Goal: Task Accomplishment & Management: Manage account settings

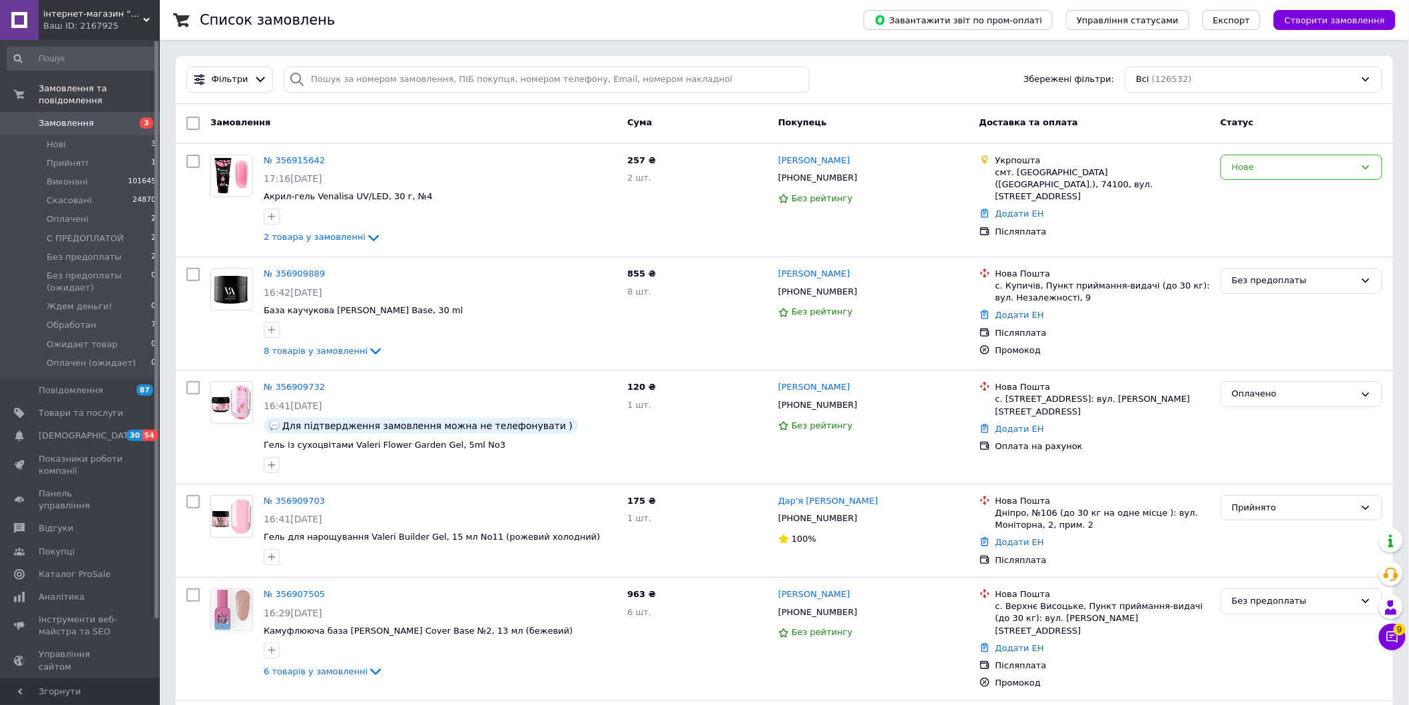
click at [81, 112] on link "Замовлення 3" at bounding box center [82, 123] width 164 height 23
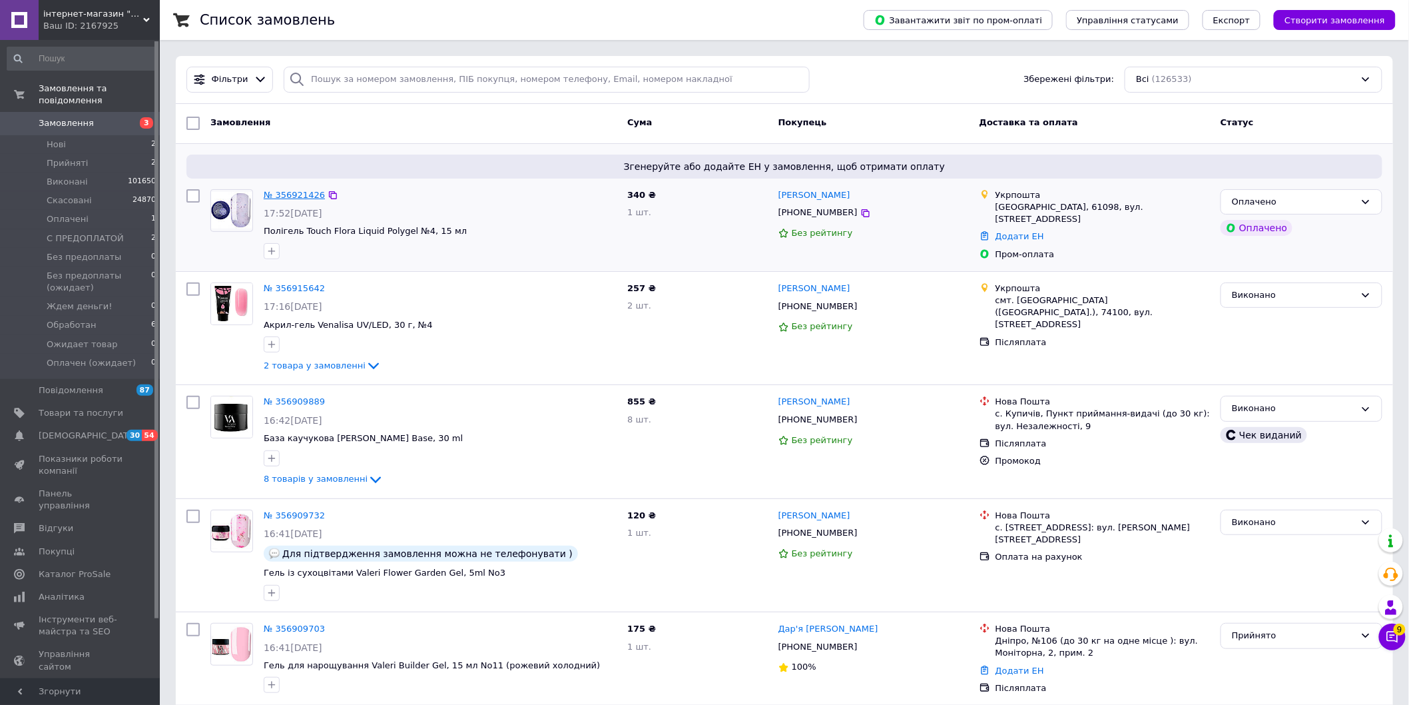
click at [282, 193] on link "№ 356921426" at bounding box center [294, 195] width 61 height 10
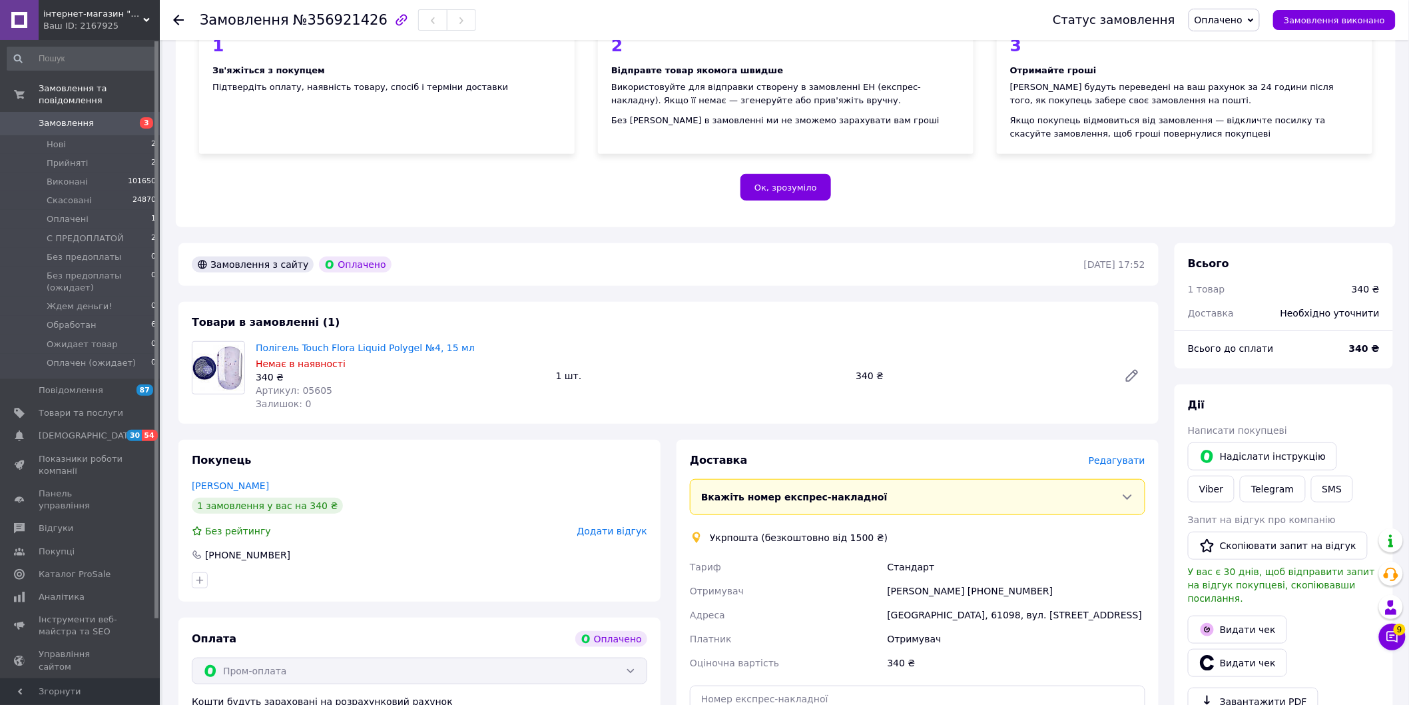
scroll to position [518, 0]
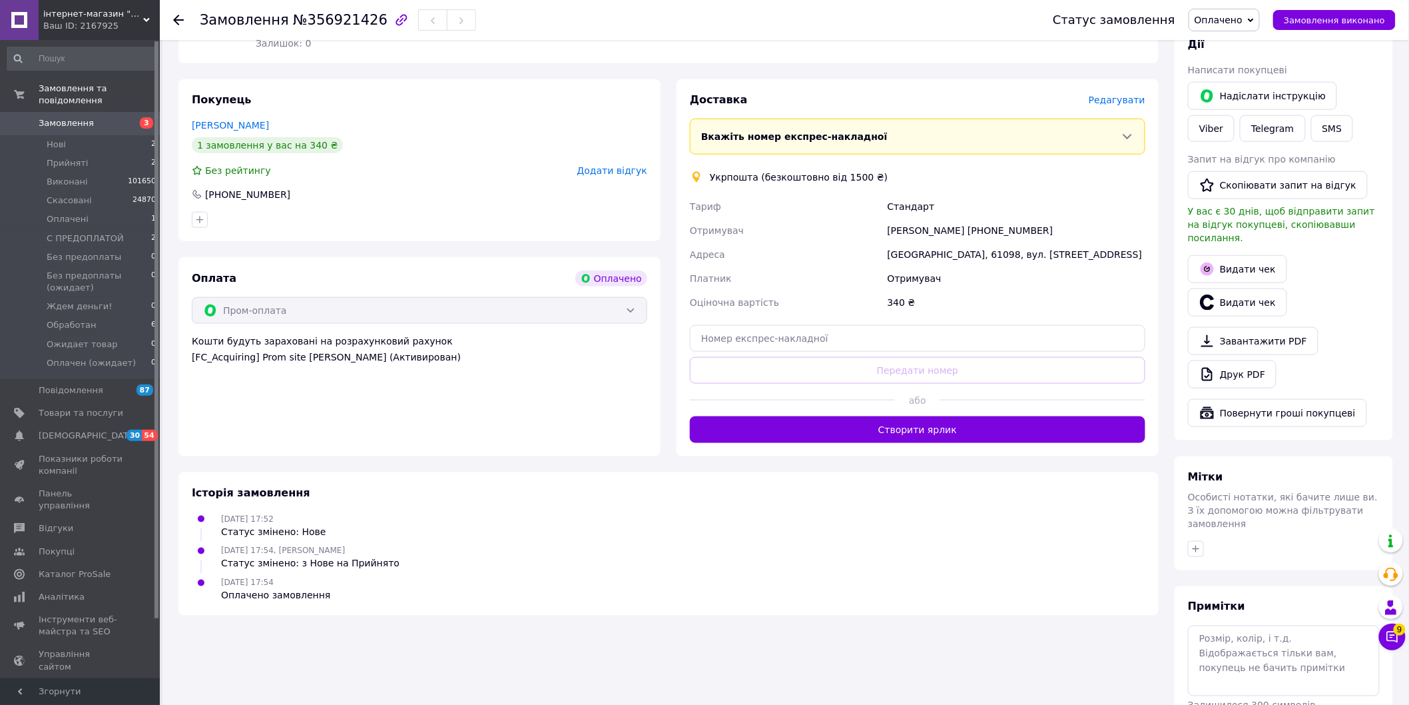
click at [71, 112] on link "Замовлення 3" at bounding box center [82, 123] width 164 height 23
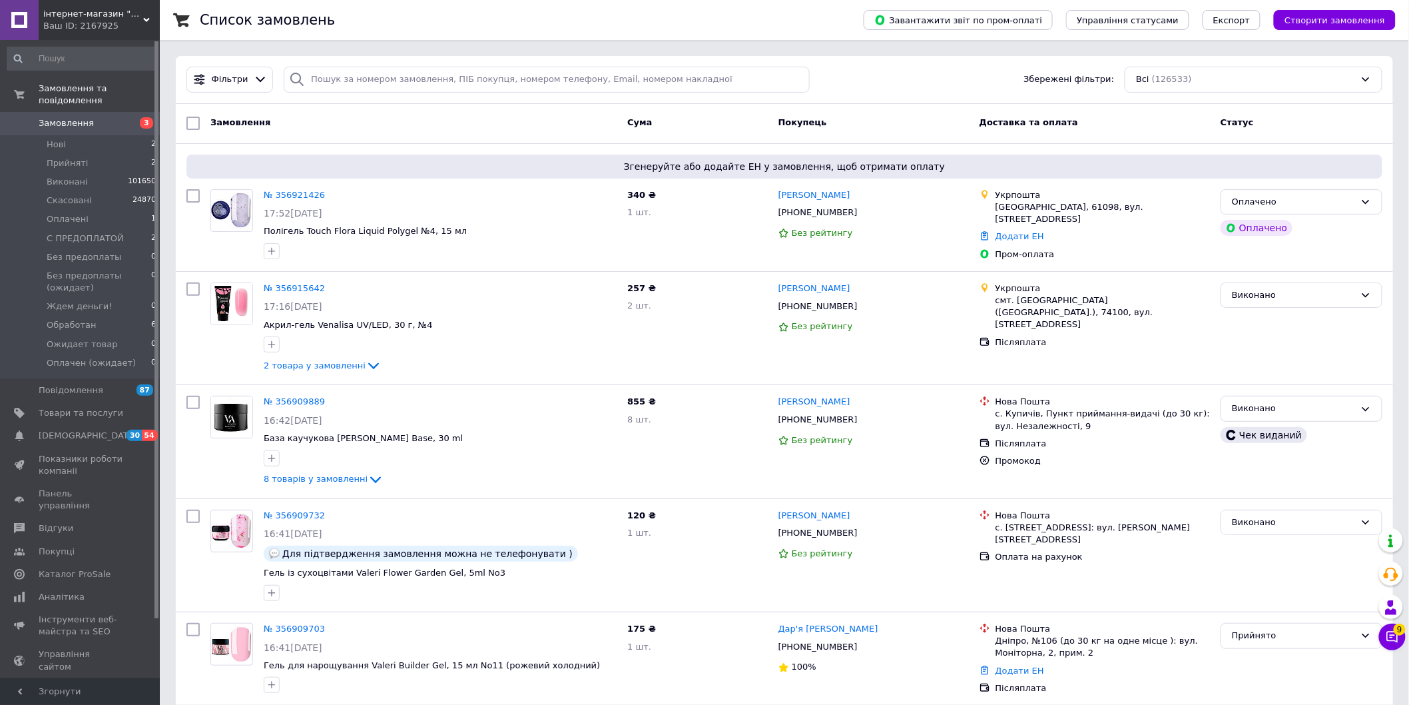
click at [87, 117] on span "Замовлення" at bounding box center [81, 123] width 85 height 12
click at [119, 22] on div "Ваш ID: 2167925" at bounding box center [101, 26] width 117 height 12
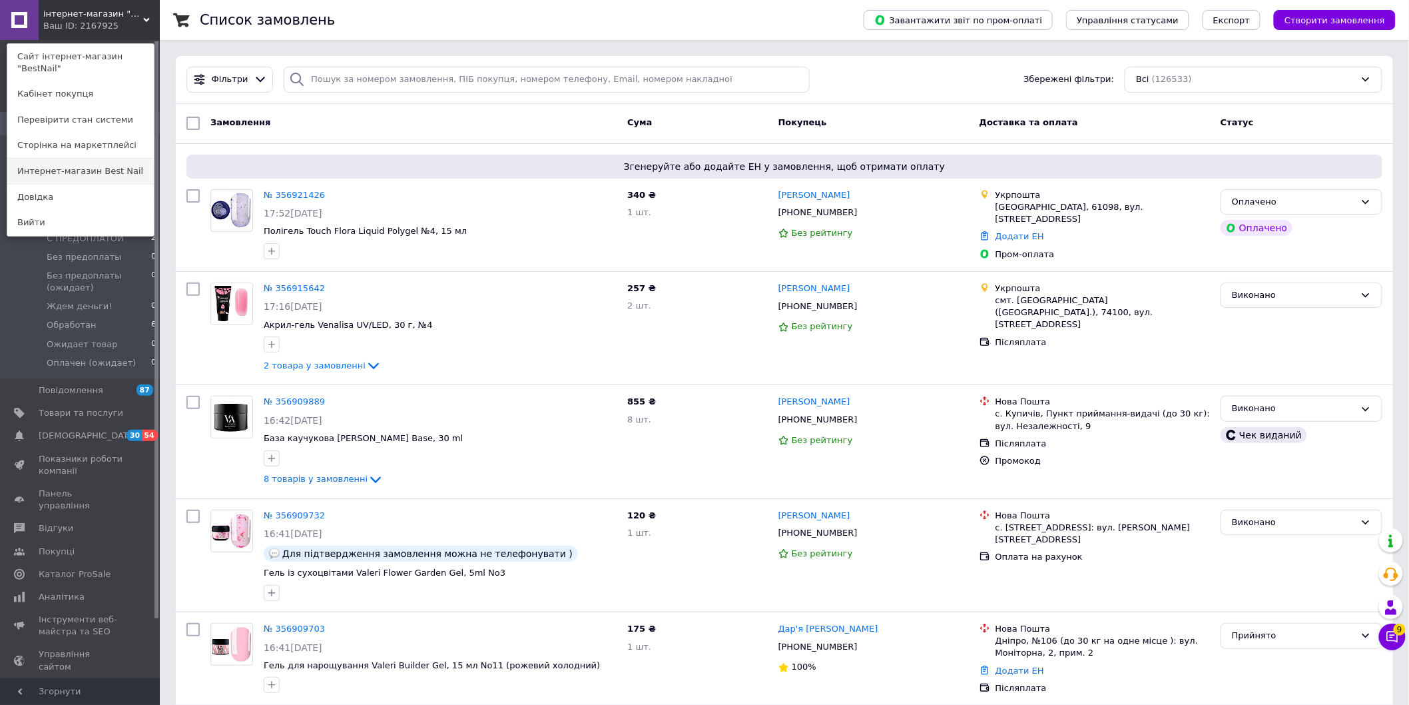
click at [131, 164] on link "Интернет-магазин Best Nail" at bounding box center [80, 171] width 147 height 25
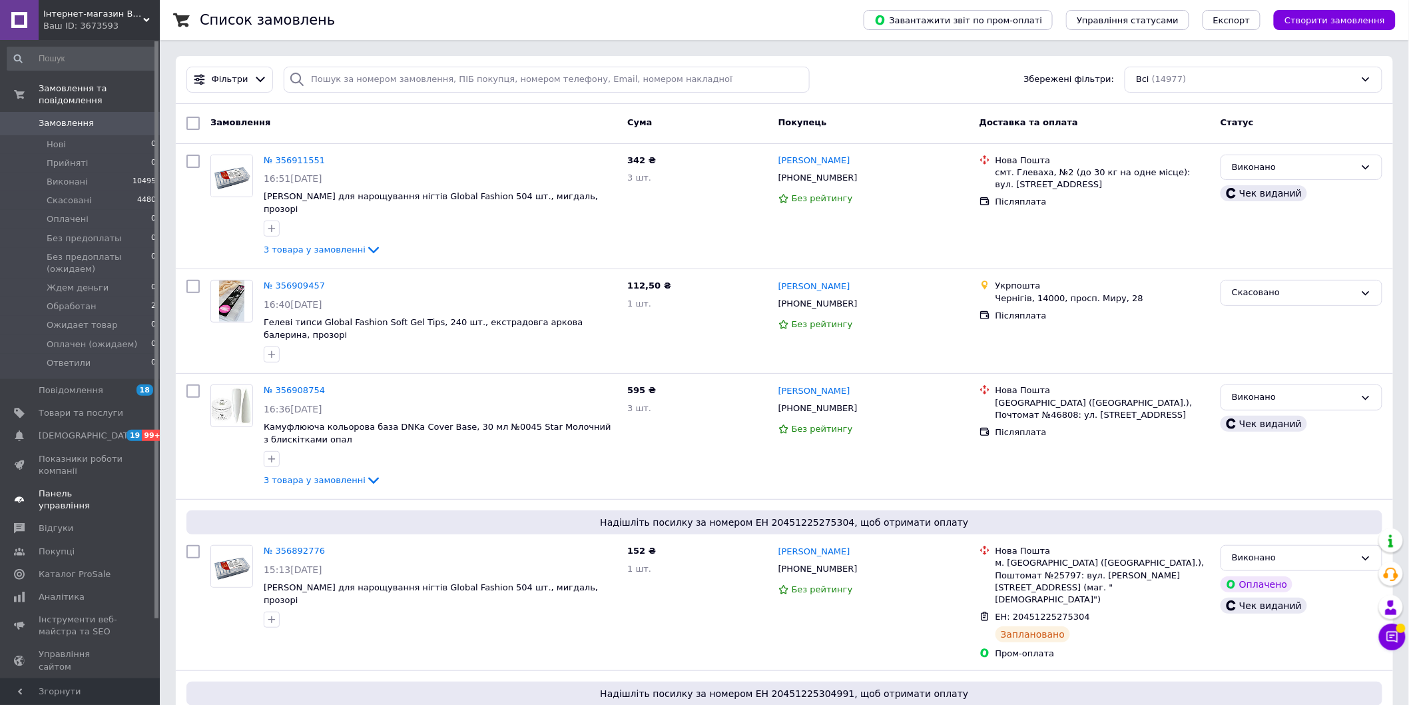
click at [123, 488] on span at bounding box center [141, 500] width 37 height 24
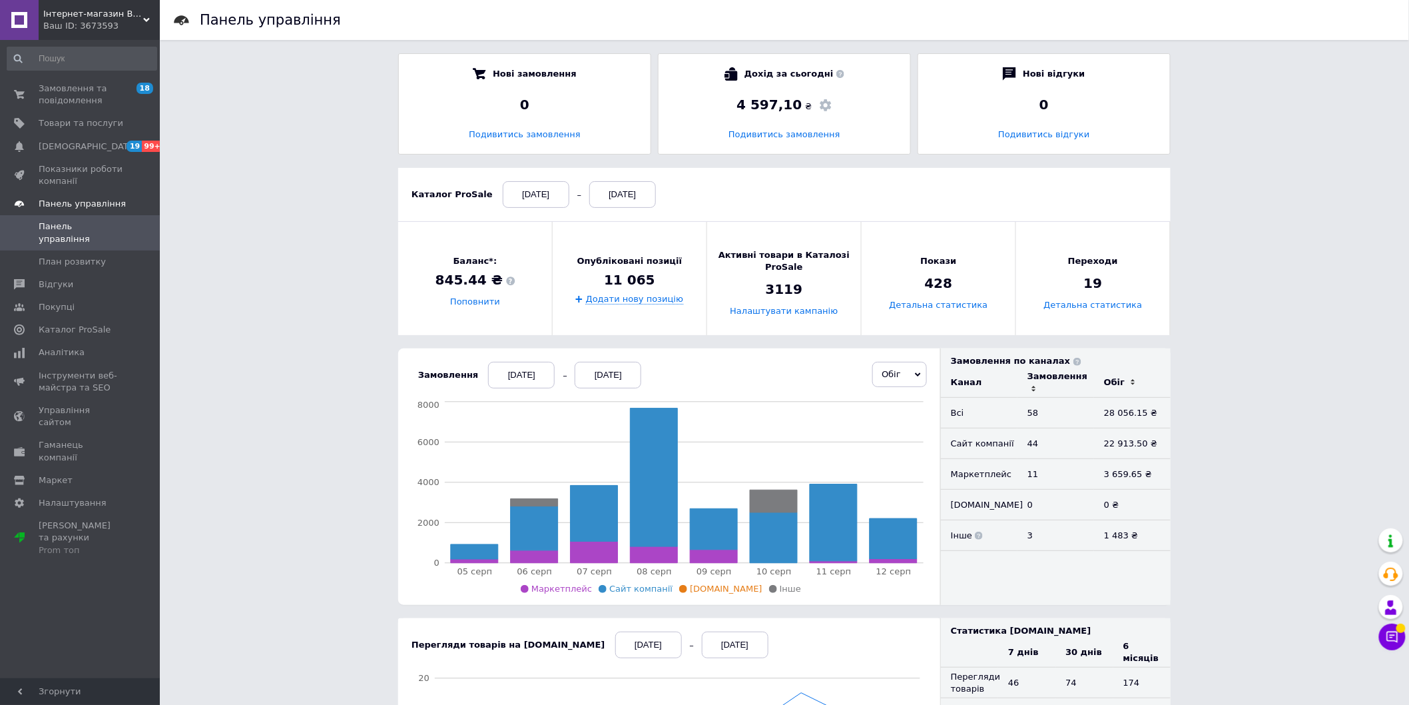
click at [97, 12] on span "Інтернет-магазин BestNail" at bounding box center [93, 14] width 100 height 12
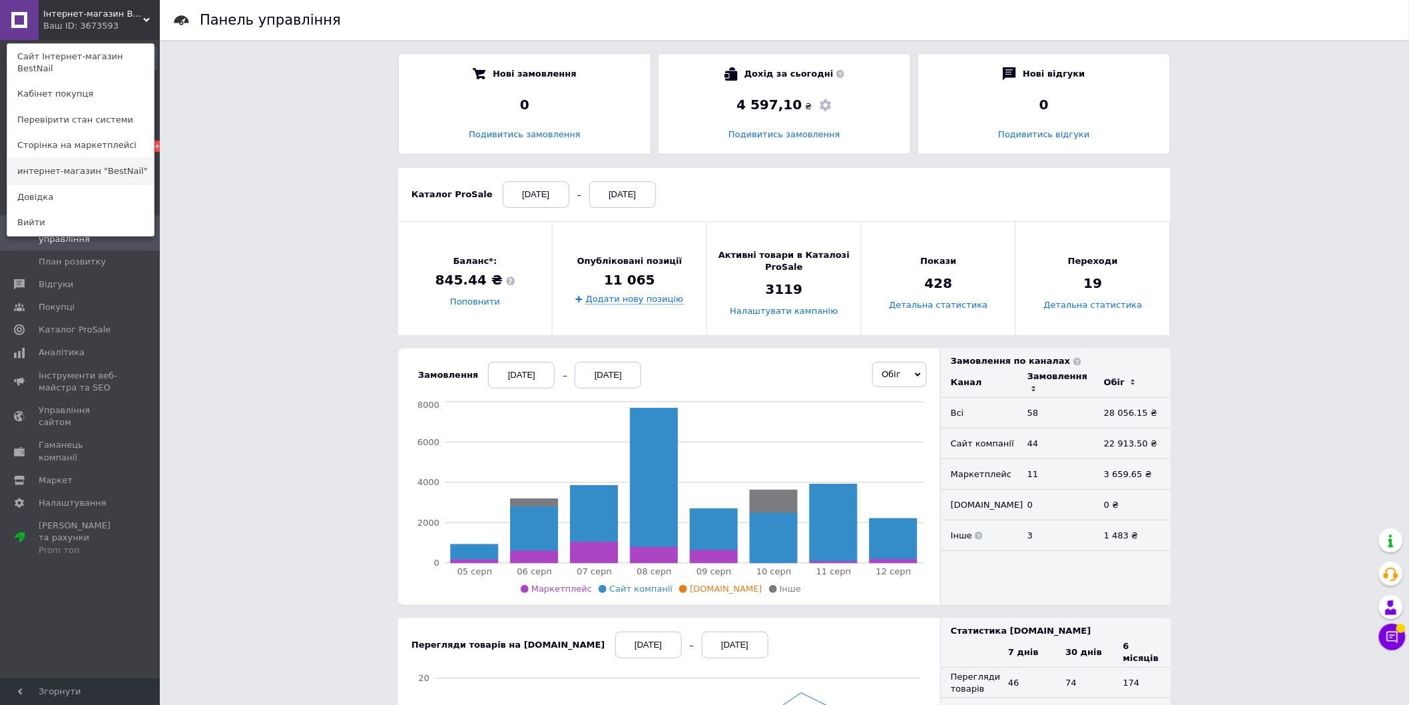
click at [127, 159] on link "интернет-магазин "BestNail"" at bounding box center [80, 171] width 147 height 25
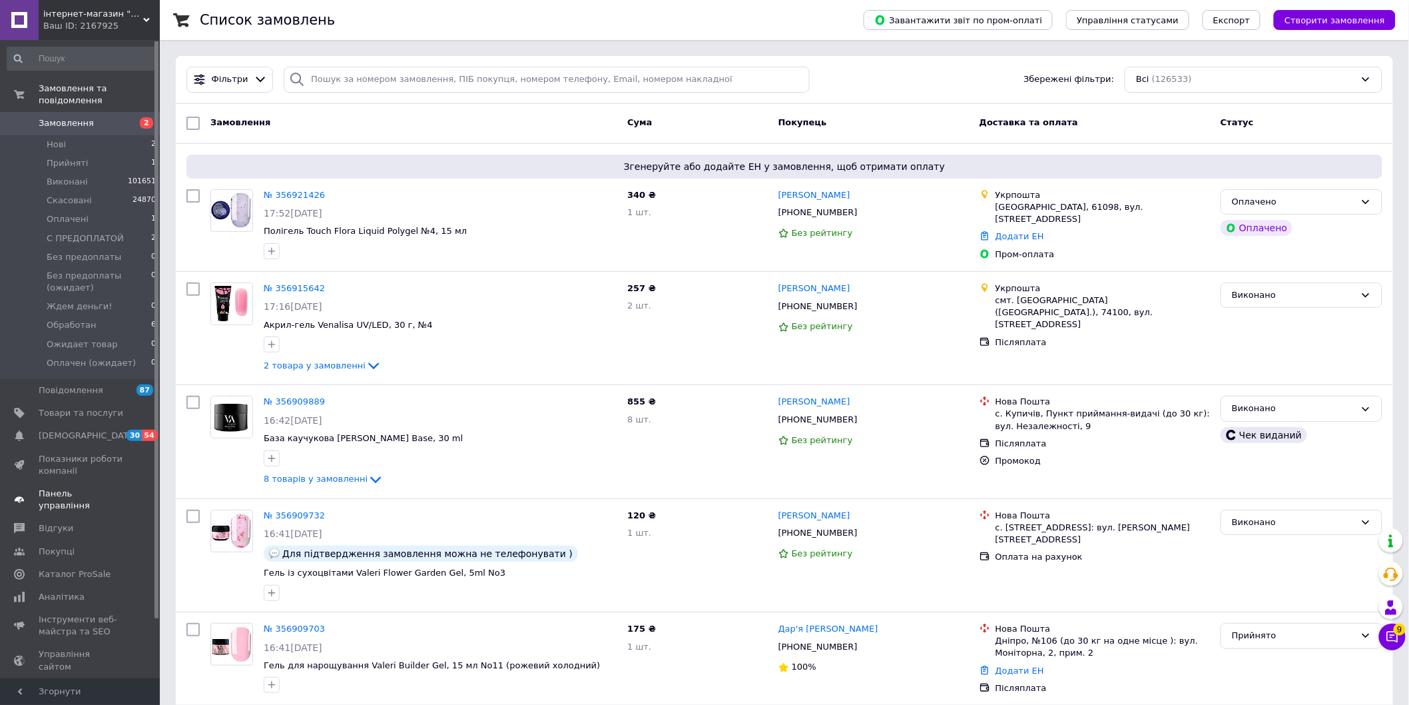
click at [93, 482] on link "Панель управління" at bounding box center [82, 499] width 164 height 35
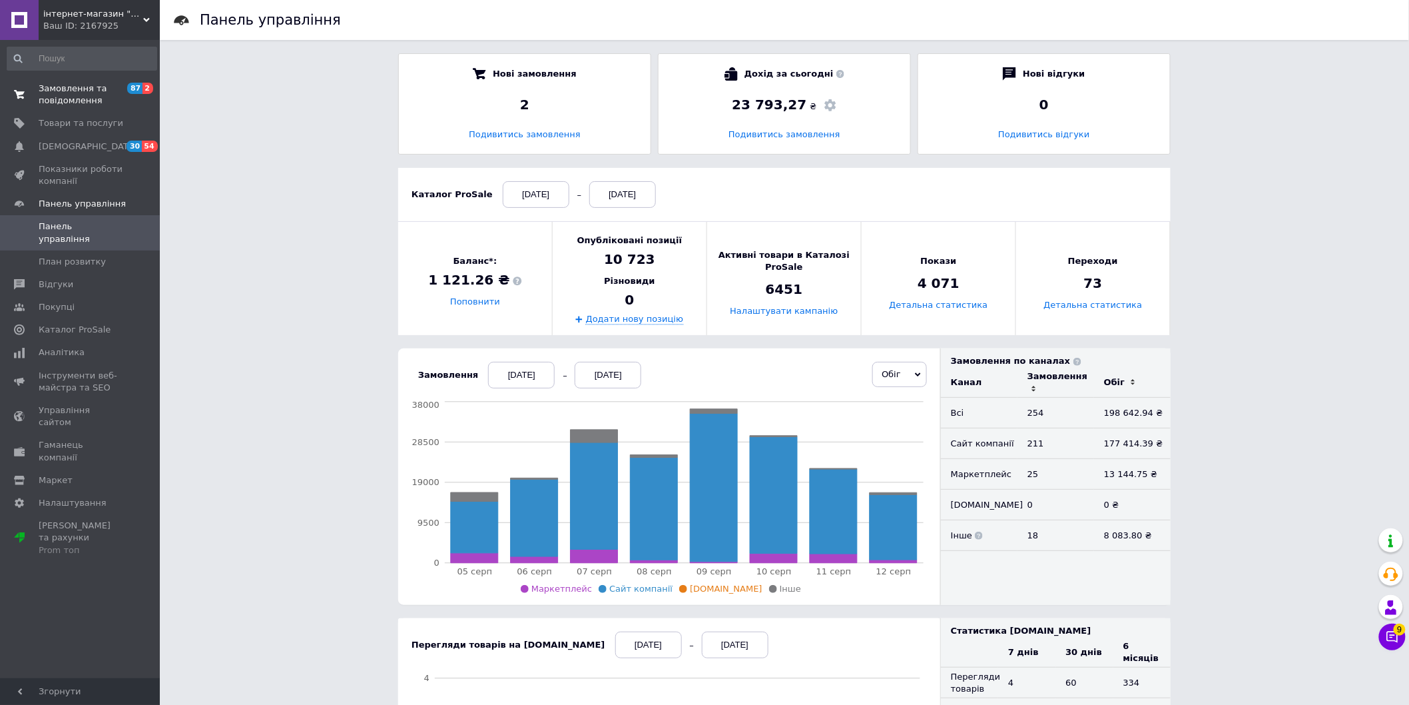
click at [115, 84] on span "Замовлення та повідомлення" at bounding box center [81, 95] width 85 height 24
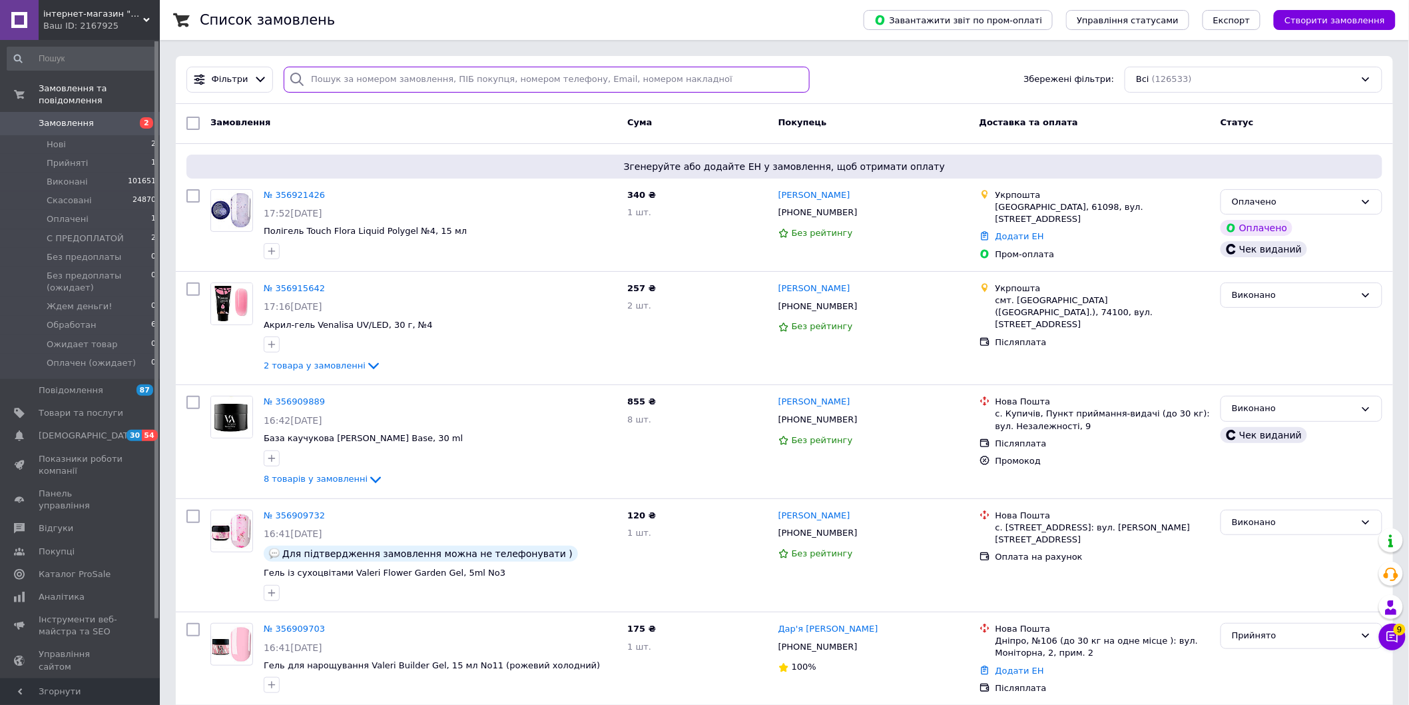
click at [436, 87] on input "search" at bounding box center [547, 80] width 526 height 26
paste input "356921426UA"
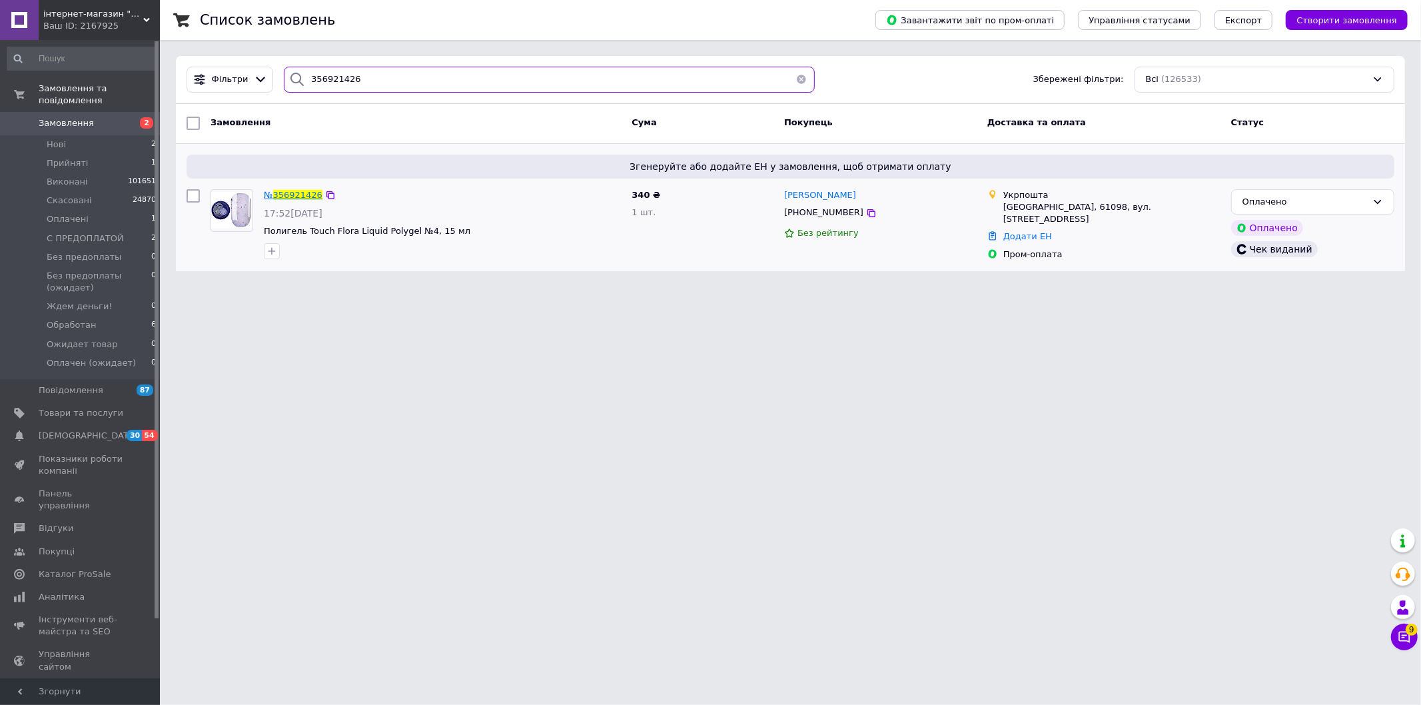
type input "356921426"
click at [284, 194] on span "356921426" at bounding box center [297, 195] width 49 height 10
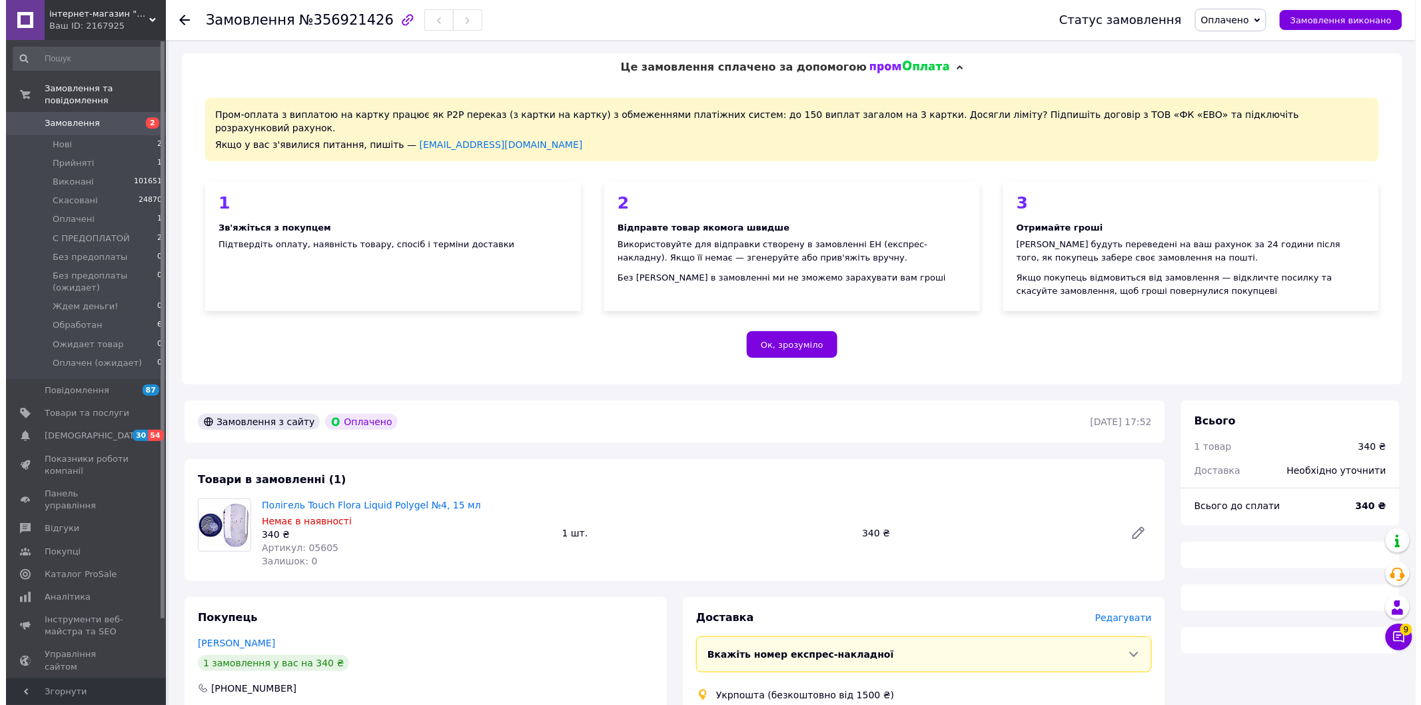
scroll to position [211, 0]
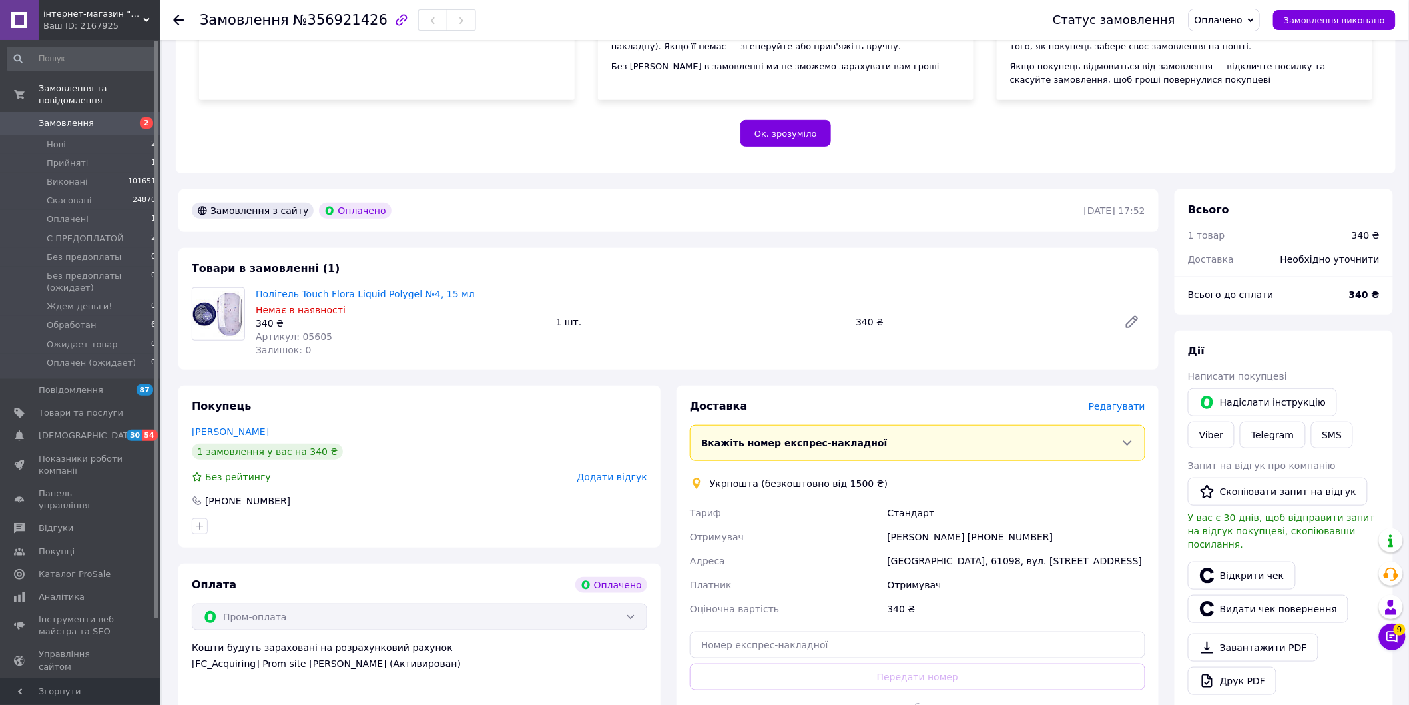
click at [1134, 404] on div "Доставка [PERSON_NAME] Вкажіть номер експрес-накладної Обов'язково введіть номе…" at bounding box center [918, 574] width 456 height 350
click at [1134, 401] on span "Редагувати" at bounding box center [1117, 406] width 57 height 11
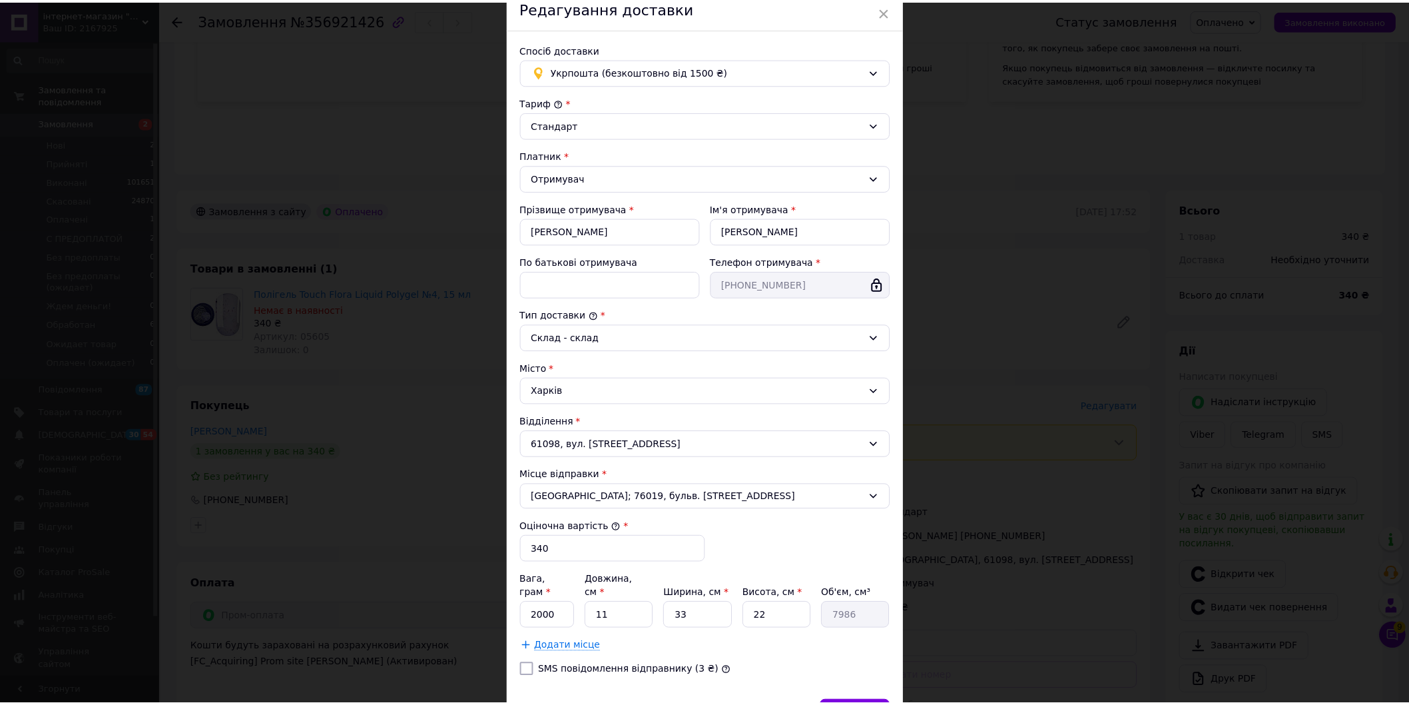
scroll to position [129, 0]
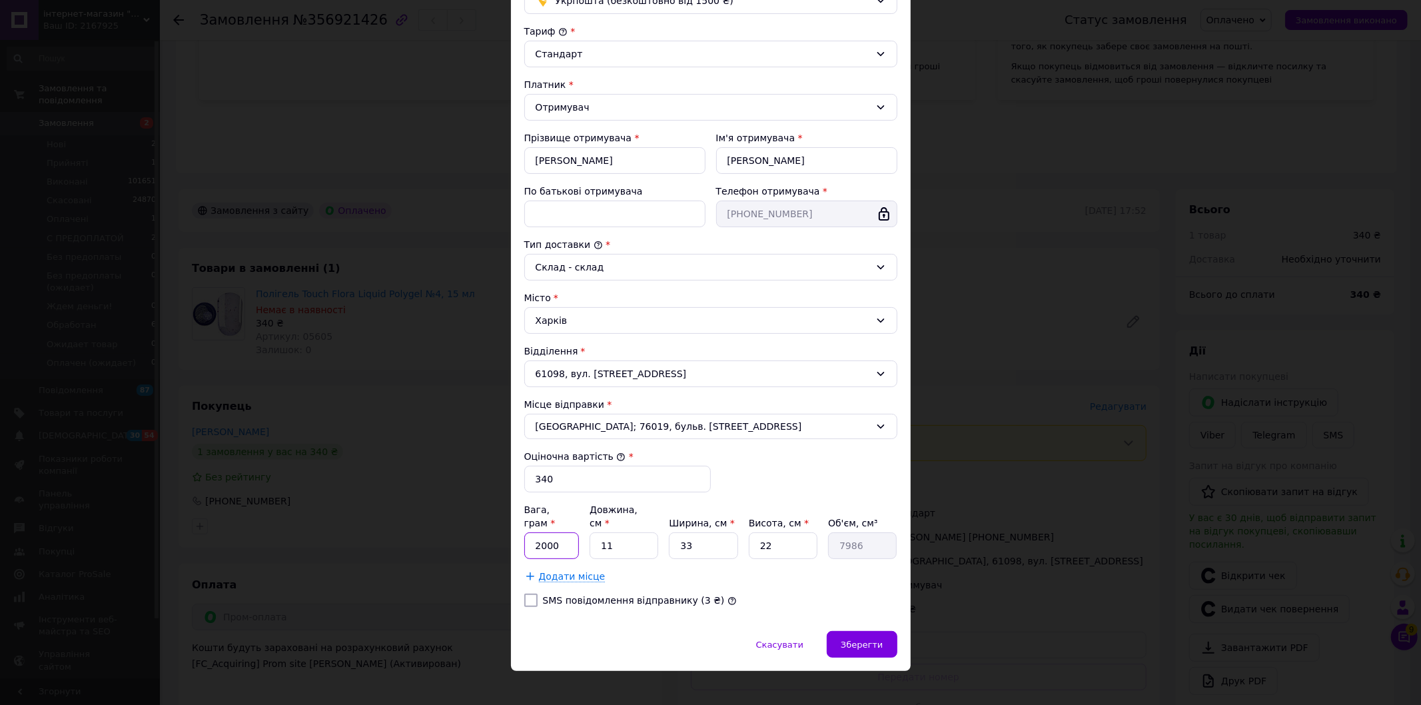
drag, startPoint x: 531, startPoint y: 531, endPoint x: 624, endPoint y: 524, distance: 93.5
click at [607, 533] on div "Вага, грам * 2000 Довжина, см * 11 Ширина, см * 33 Висота, см * 22 Об'єм, см³ 7…" at bounding box center [710, 531] width 373 height 56
type input "45"
type input "1"
type input "726"
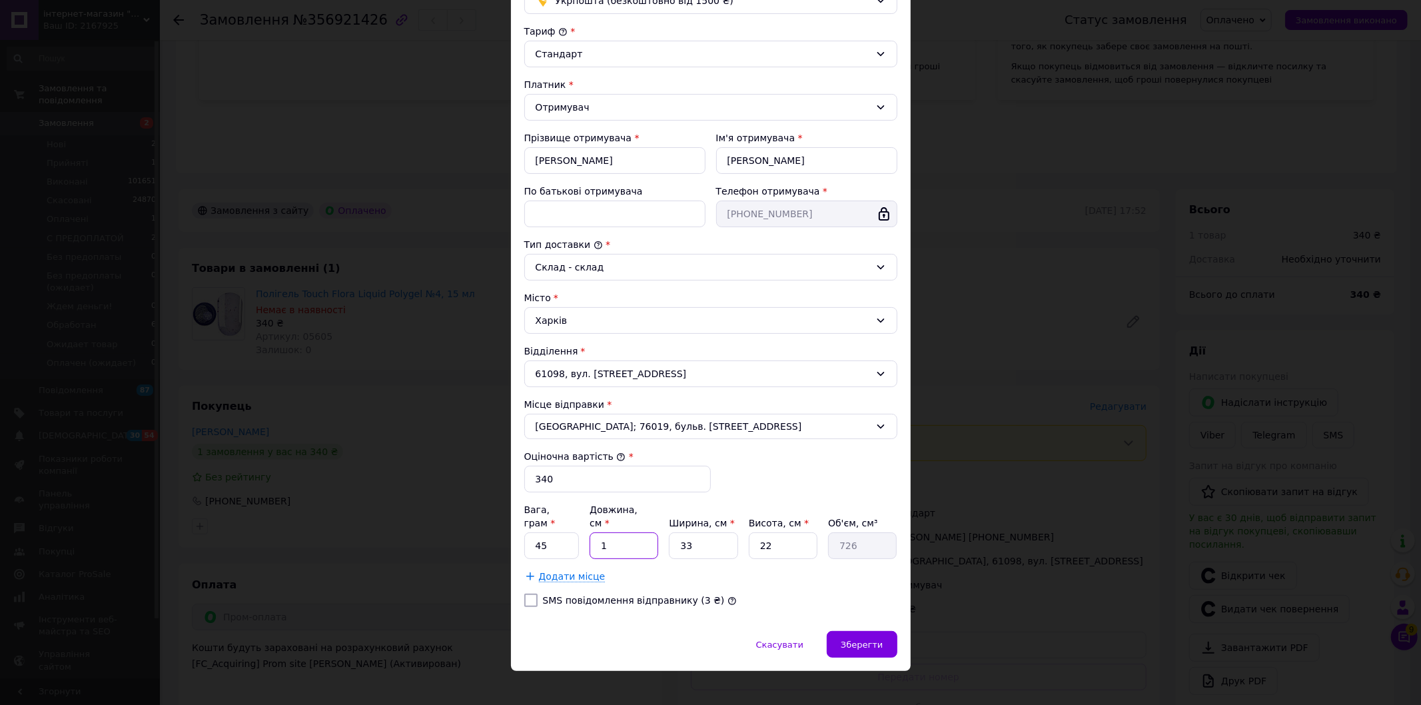
type input "19"
type input "13794"
type input "19"
type input "1"
type input "418"
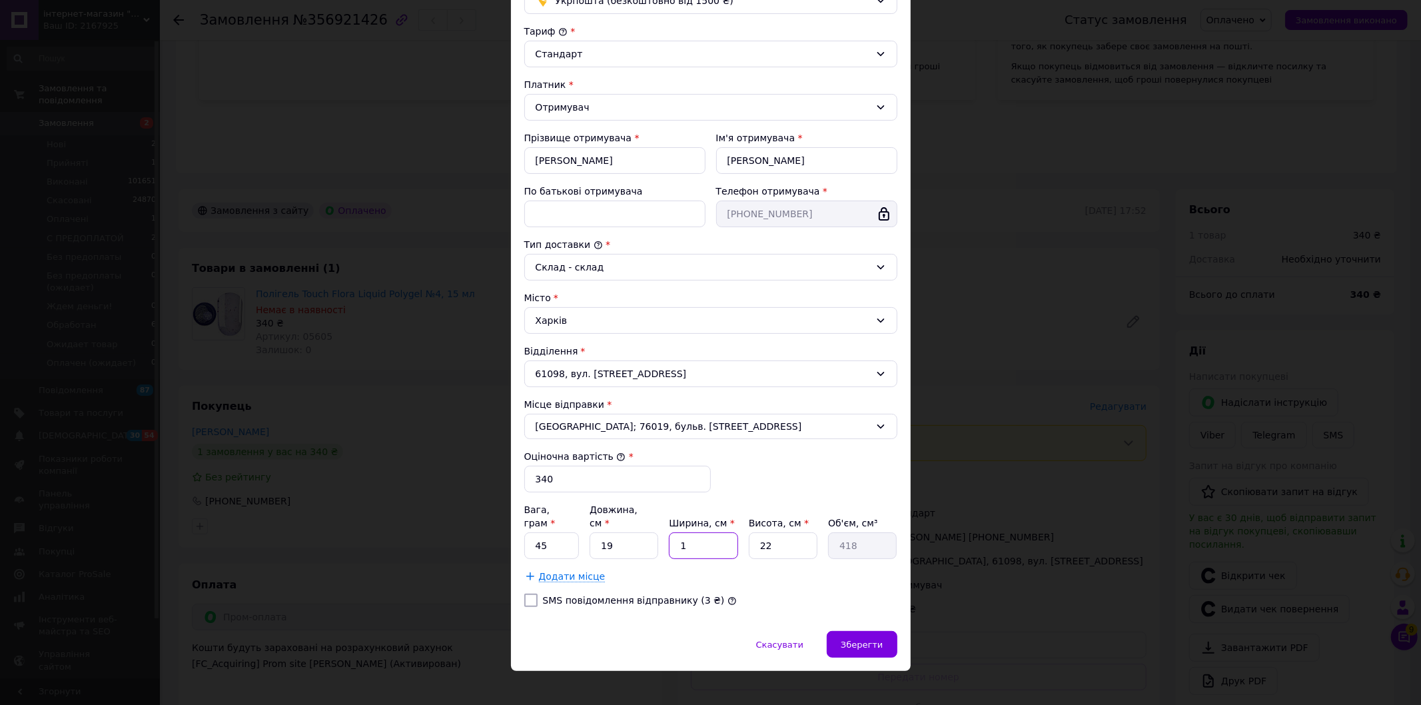
type input "10"
type input "4180"
type input "10"
type input "6"
type input "1140"
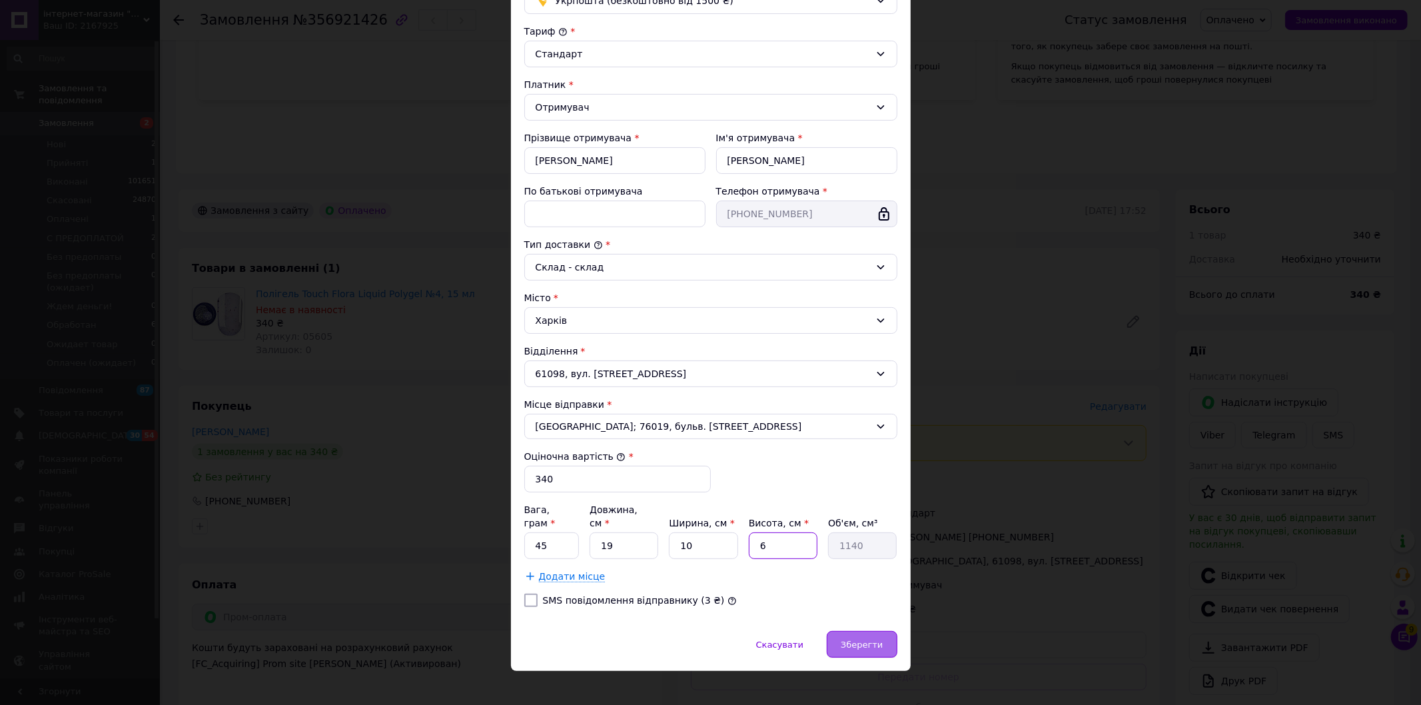
type input "6"
click at [876, 639] on span "Зберегти" at bounding box center [862, 644] width 42 height 10
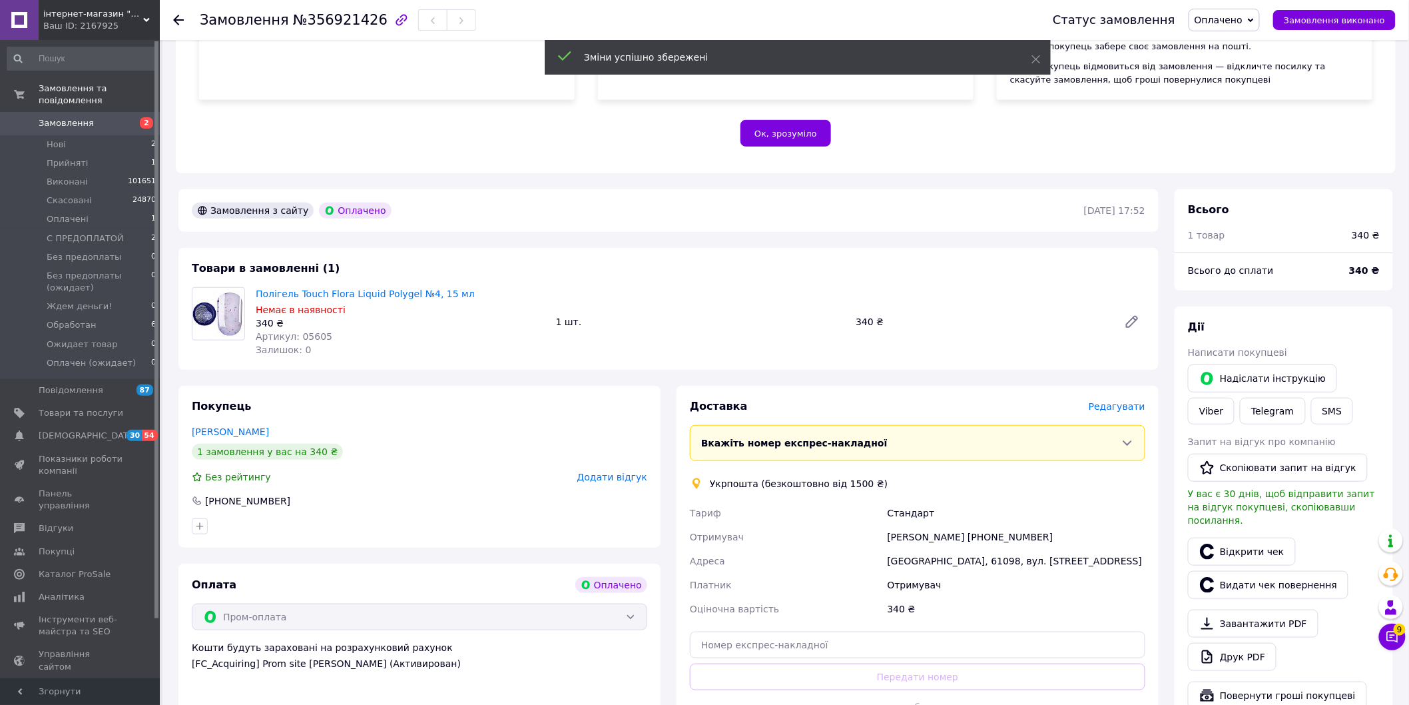
scroll to position [285, 0]
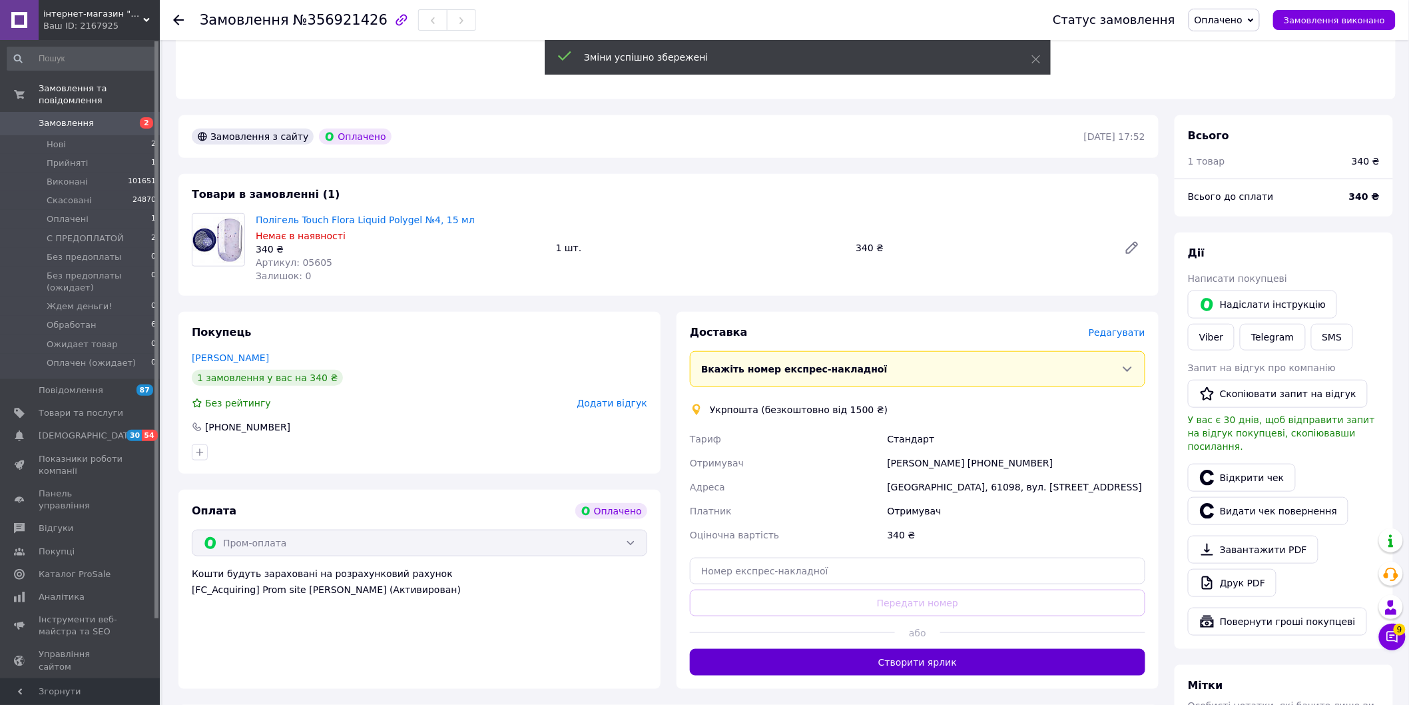
click at [896, 649] on button "Створити ярлик" at bounding box center [918, 662] width 456 height 27
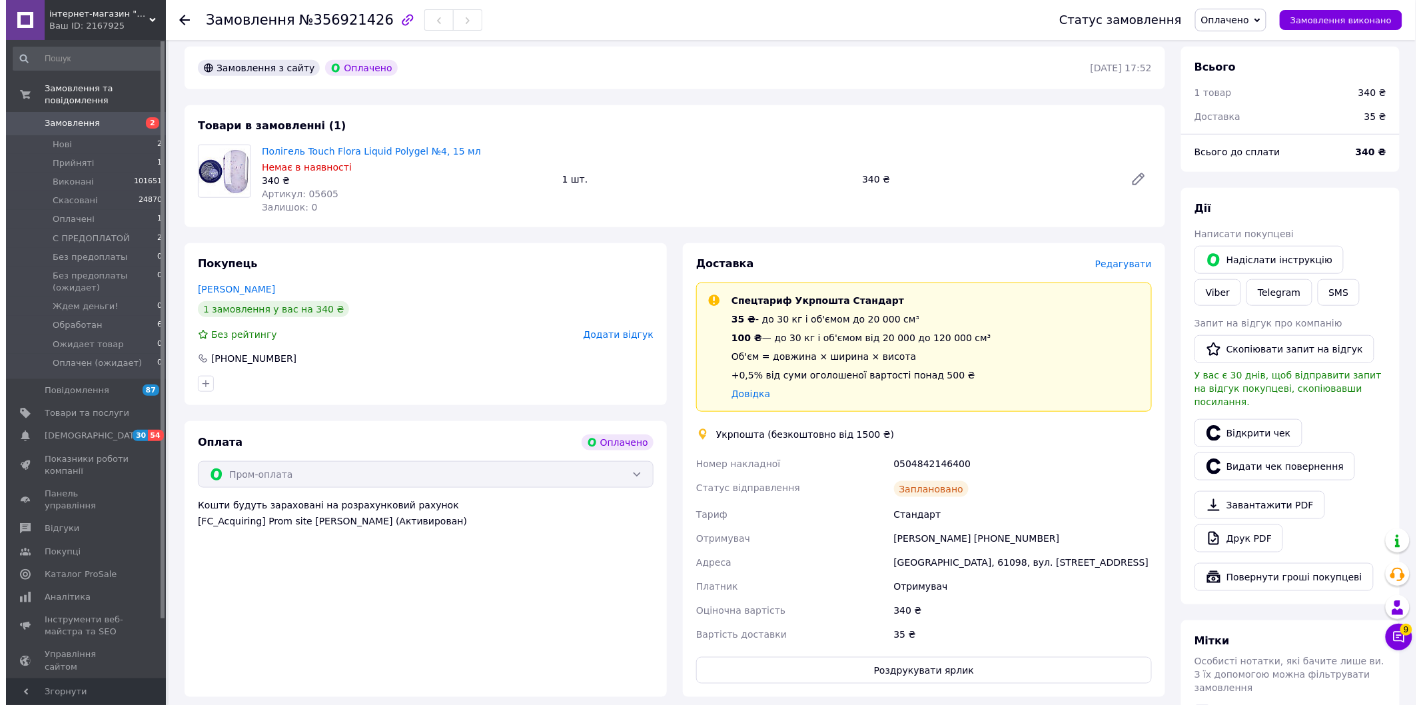
scroll to position [434, 0]
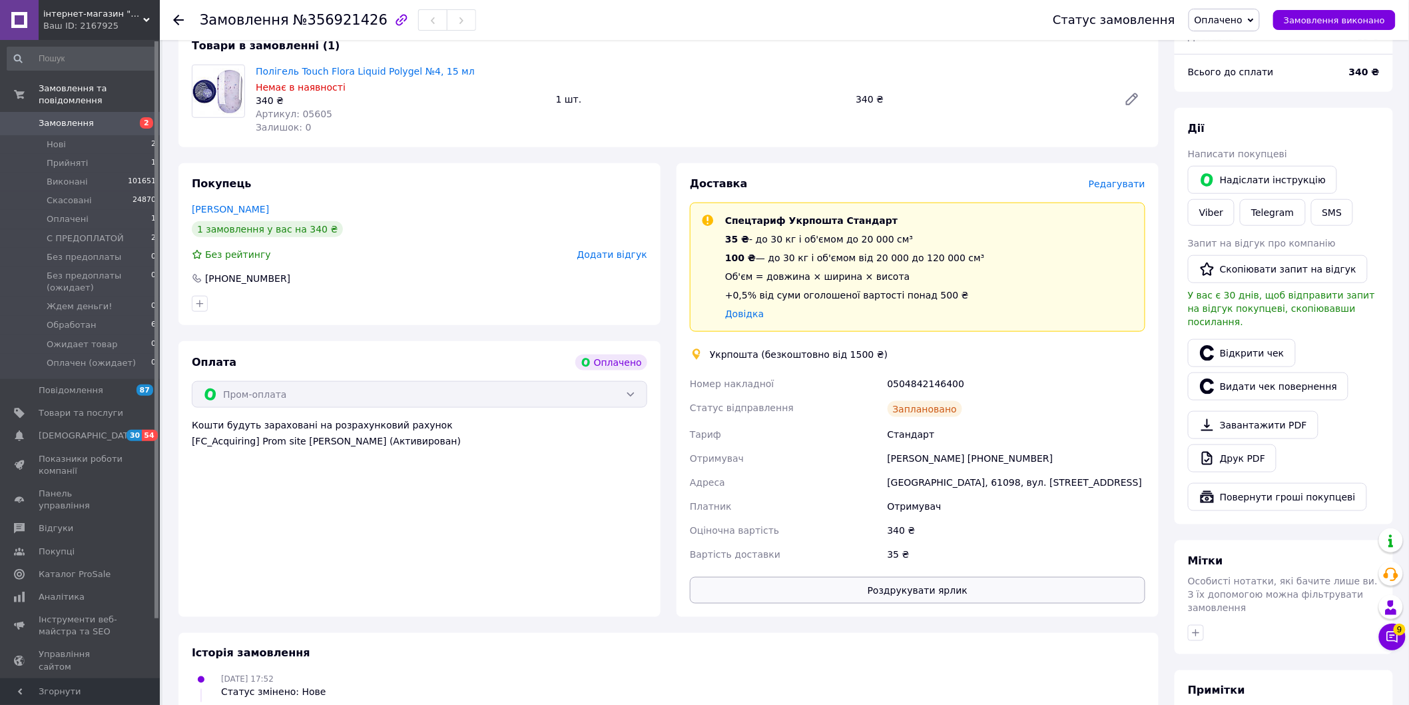
click at [927, 577] on button "Роздрукувати ярлик" at bounding box center [918, 590] width 456 height 27
click at [1235, 199] on link "Viber" at bounding box center [1211, 212] width 47 height 27
click at [1034, 348] on div "Укрпошта (безкоштовно від 1500 ₴)" at bounding box center [918, 354] width 462 height 13
click at [908, 372] on div "0504842146400" at bounding box center [1016, 384] width 263 height 24
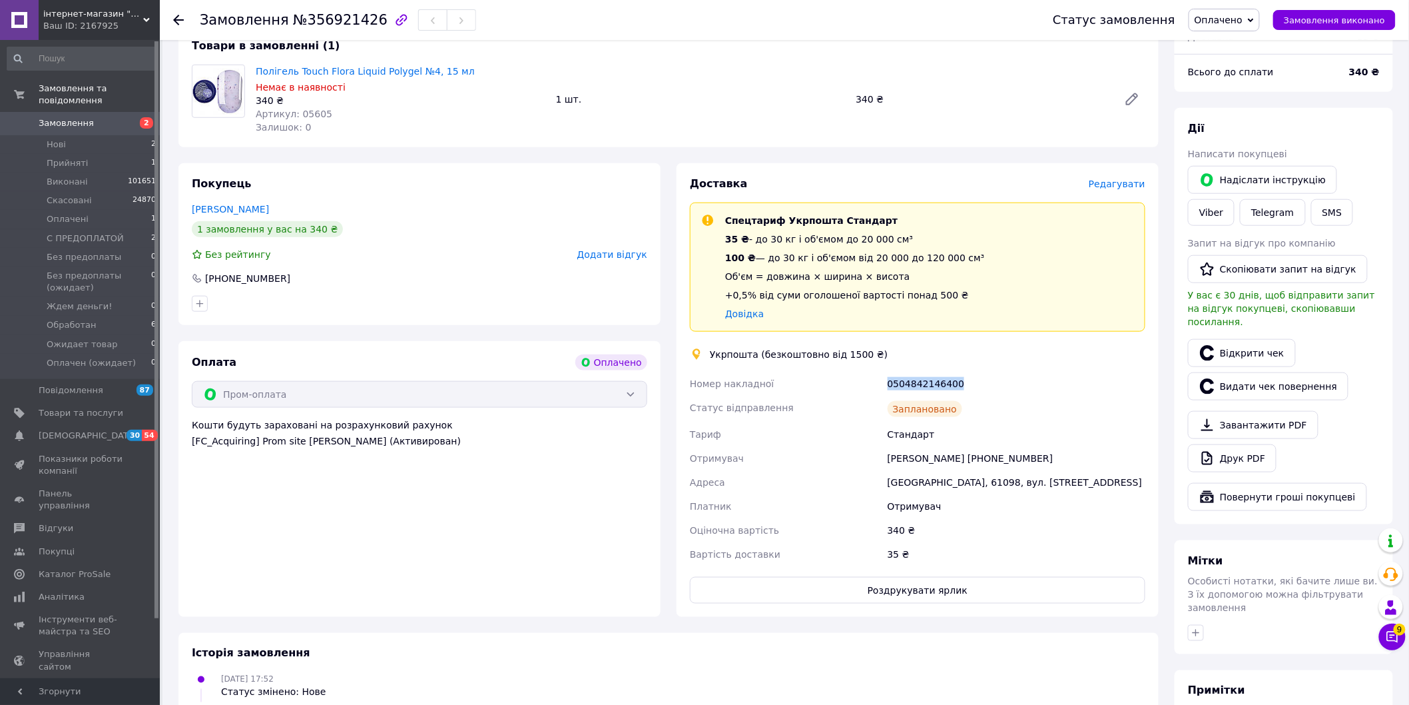
copy div "0504842146400"
click at [1311, 199] on button "SMS" at bounding box center [1332, 212] width 43 height 27
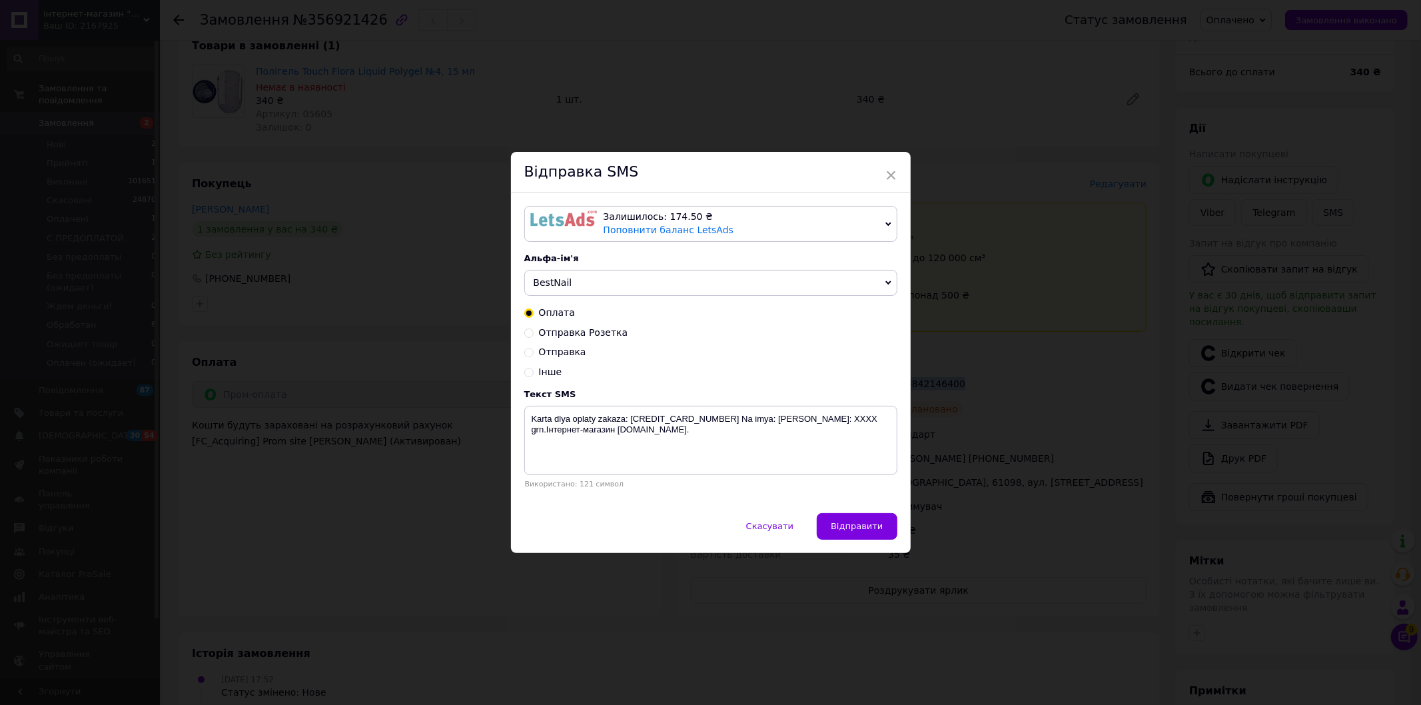
click at [567, 354] on span "Отправка" at bounding box center [562, 351] width 47 height 11
click at [533, 354] on input "Отправка" at bounding box center [528, 350] width 9 height 9
radio input "true"
radio input "false"
drag, startPoint x: 548, startPoint y: 418, endPoint x: 558, endPoint y: 421, distance: 10.3
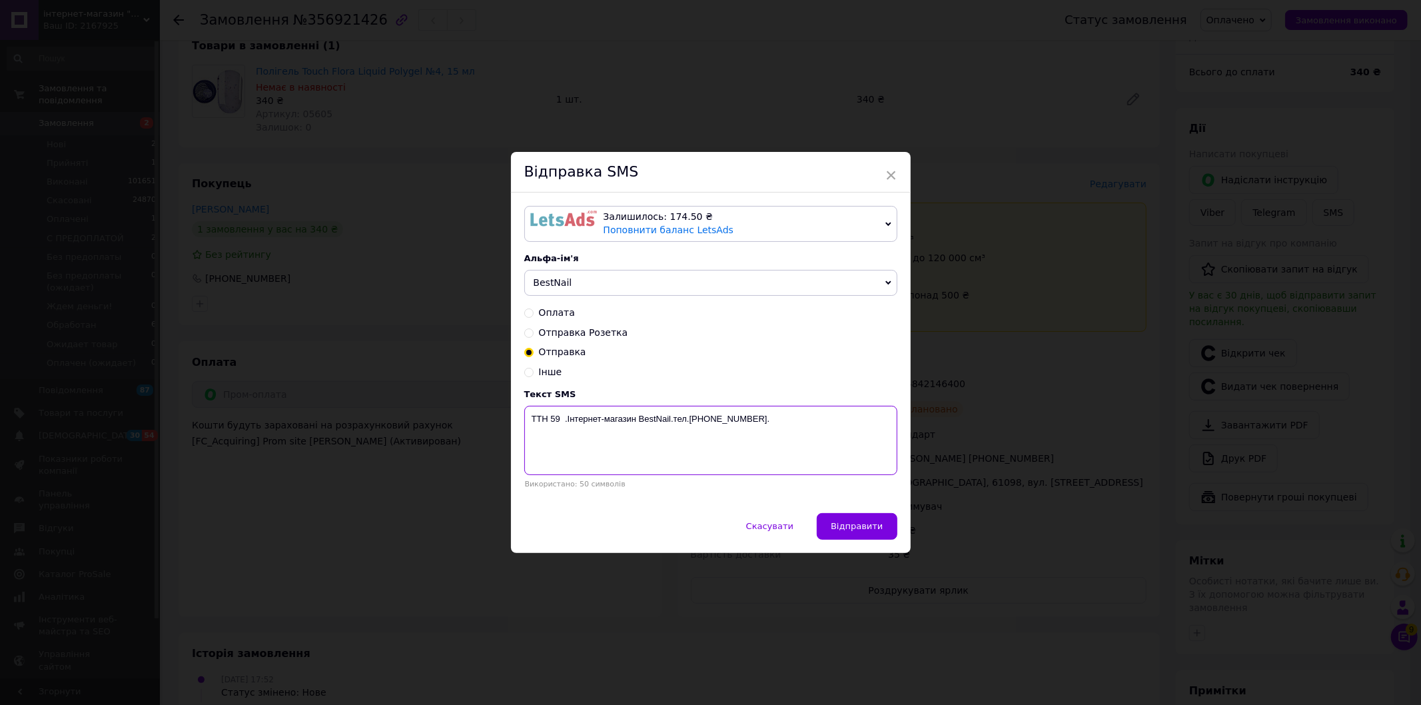
click at [558, 421] on textarea "ТТН 59 .Інтернет-магазин BestNail.тел.[PHONE_NUMBER]." at bounding box center [710, 440] width 373 height 69
paste textarea "0504842146400"
type textarea "ТТН 0504842146400 .Інтернет-магазин BestNail.тел.[PHONE_NUMBER]."
click at [850, 530] on span "Відправити" at bounding box center [857, 526] width 52 height 10
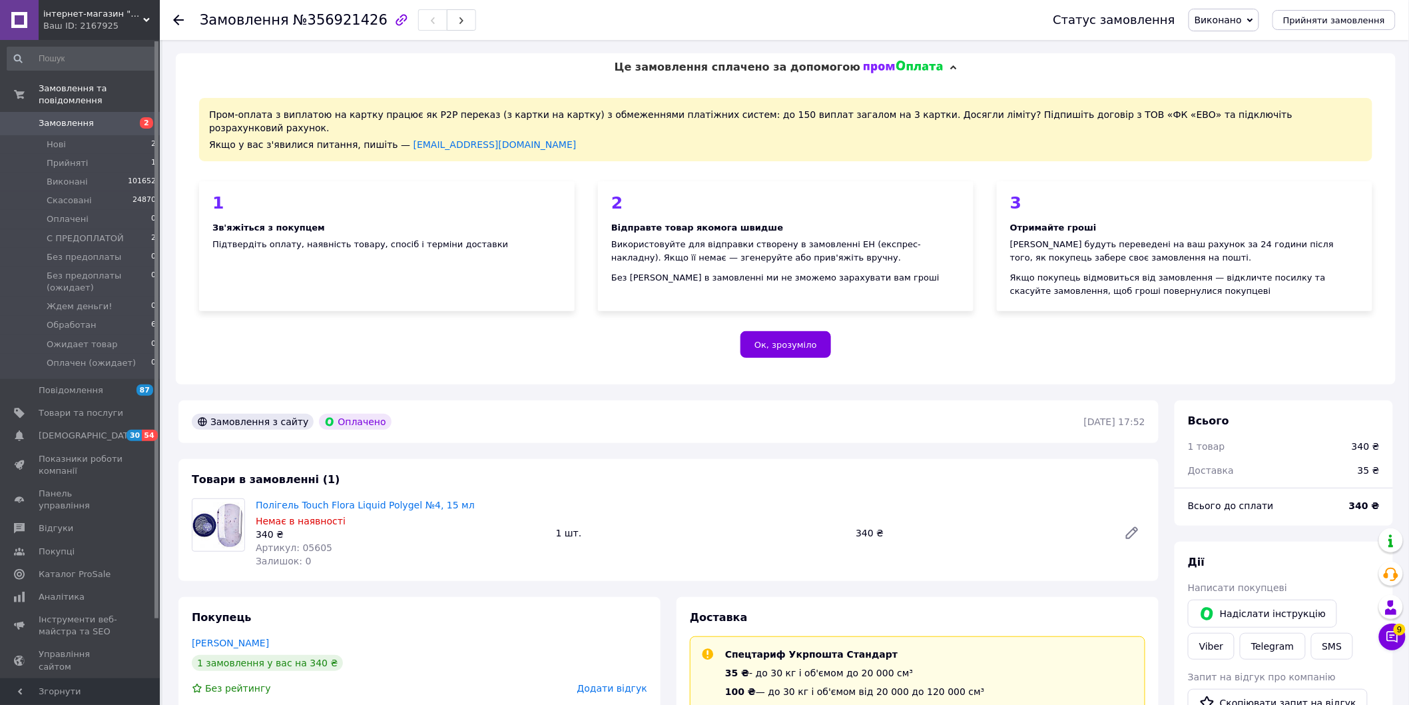
click at [98, 117] on span "Замовлення" at bounding box center [81, 123] width 85 height 12
